Goal: Find specific page/section: Find specific page/section

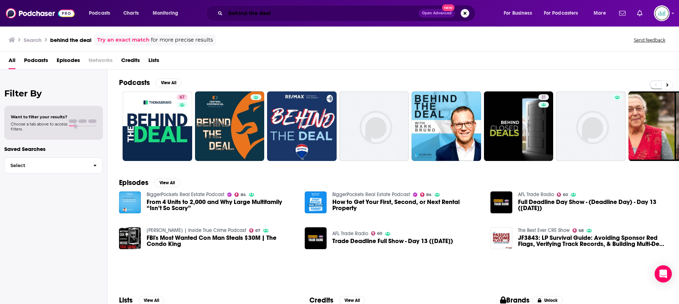
click at [269, 12] on input "behind the deal" at bounding box center [321, 13] width 193 height 11
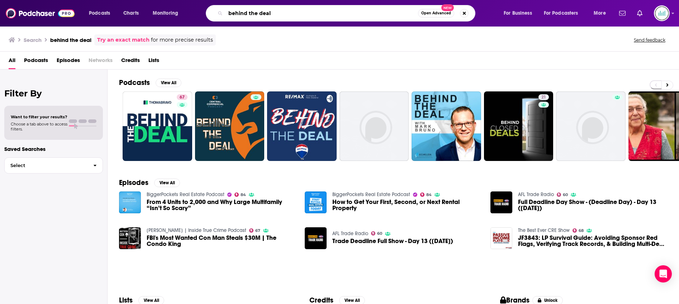
click at [269, 13] on input "behind the deal" at bounding box center [321, 13] width 193 height 11
paste input "The Best Show with [PERSON_NAME]"
type input "The Best Show with [PERSON_NAME]"
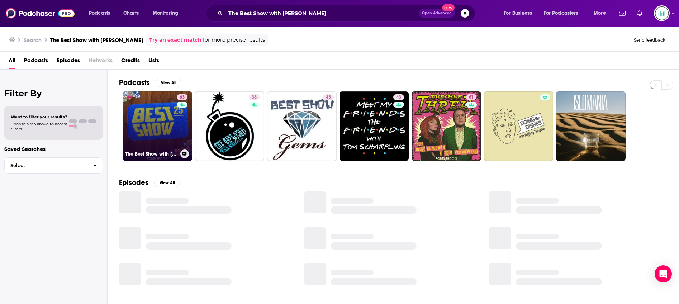
click at [160, 94] on link "63 The Best Show with [PERSON_NAME]" at bounding box center [158, 126] width 70 height 70
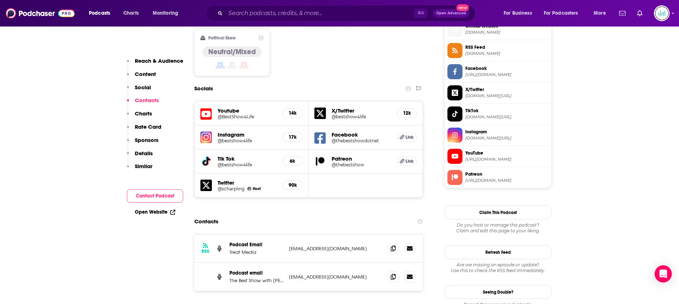
scroll to position [582, 0]
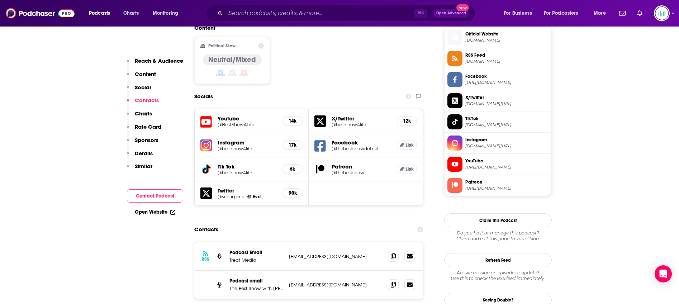
click at [491, 53] on span "RSS Feed" at bounding box center [506, 55] width 83 height 6
